Goal: Information Seeking & Learning: Learn about a topic

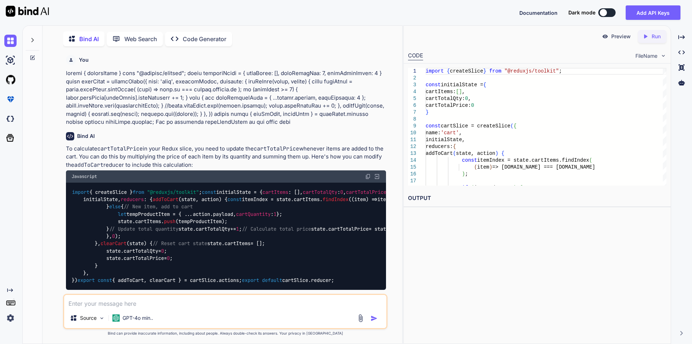
scroll to position [331, 0]
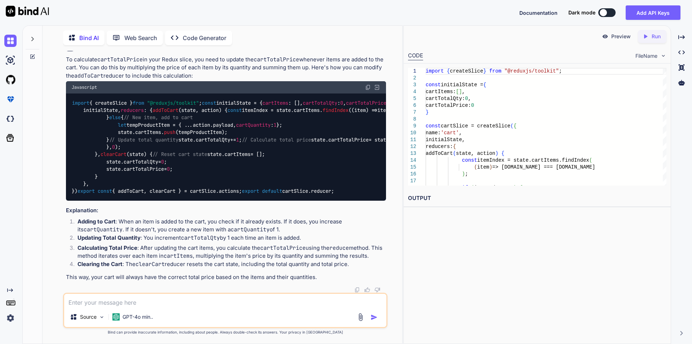
click at [118, 300] on textarea at bounding box center [225, 300] width 322 height 13
click at [113, 299] on textarea at bounding box center [225, 300] width 322 height 13
type textarea "explain reduce method in js"
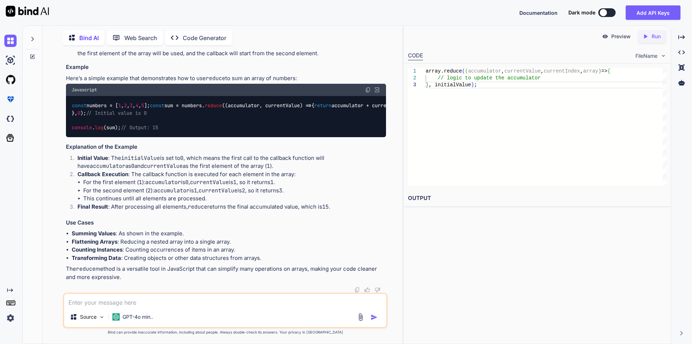
scroll to position [800, 0]
click at [116, 295] on textarea at bounding box center [225, 300] width 322 height 13
click at [112, 301] on textarea at bounding box center [225, 300] width 322 height 13
click at [96, 303] on textarea "show two digits" at bounding box center [225, 300] width 322 height 13
click at [113, 302] on textarea "show two digits" at bounding box center [225, 300] width 322 height 13
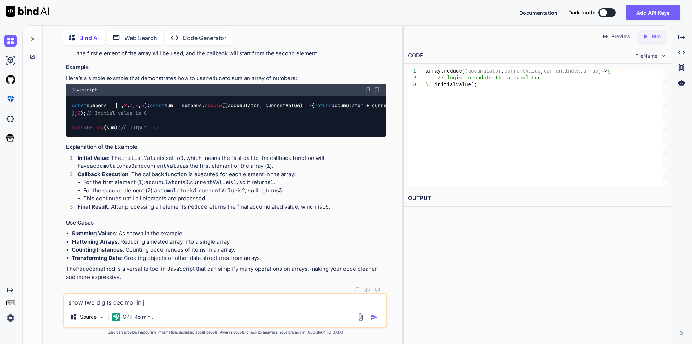
type textarea "show two digits decimol in js"
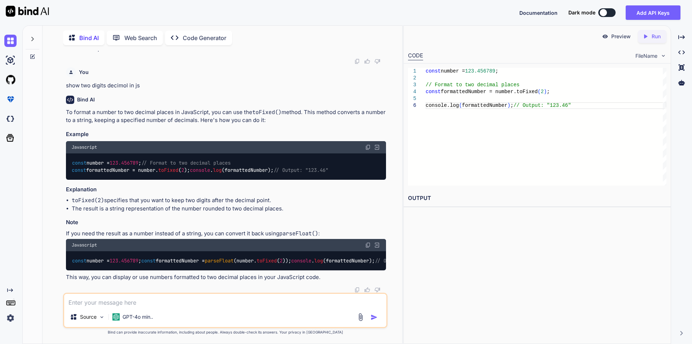
scroll to position [1057, 0]
click at [166, 167] on span "toFixed" at bounding box center [168, 170] width 20 height 6
click at [168, 167] on span "toFixed" at bounding box center [168, 170] width 20 height 6
